Goal: Transaction & Acquisition: Download file/media

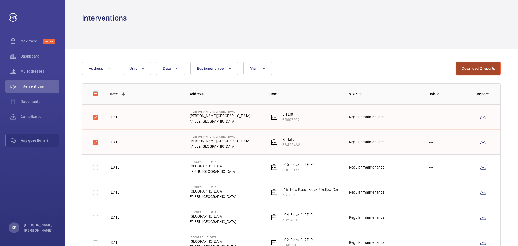
click at [473, 70] on button "Download 2 reports" at bounding box center [478, 68] width 45 height 13
click at [498, 15] on div "Interventions" at bounding box center [291, 18] width 419 height 10
click at [491, 65] on button "Download 2 reports" at bounding box center [478, 68] width 45 height 13
click at [209, 13] on div "Interventions" at bounding box center [291, 18] width 419 height 10
click at [479, 66] on button "Download 2 reports" at bounding box center [478, 68] width 45 height 13
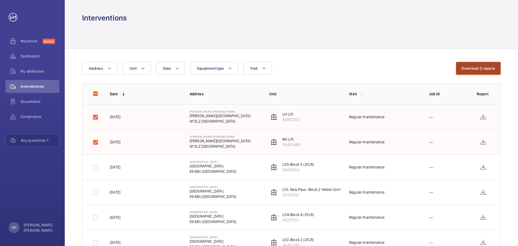
click at [494, 68] on button "Download 2 reports" at bounding box center [478, 68] width 45 height 13
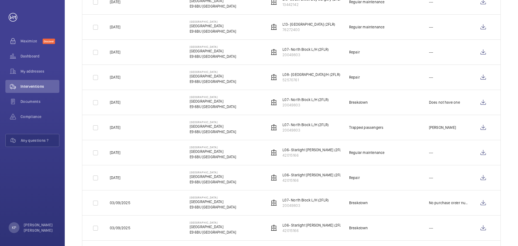
scroll to position [432, 0]
